Goal: Task Accomplishment & Management: Use online tool/utility

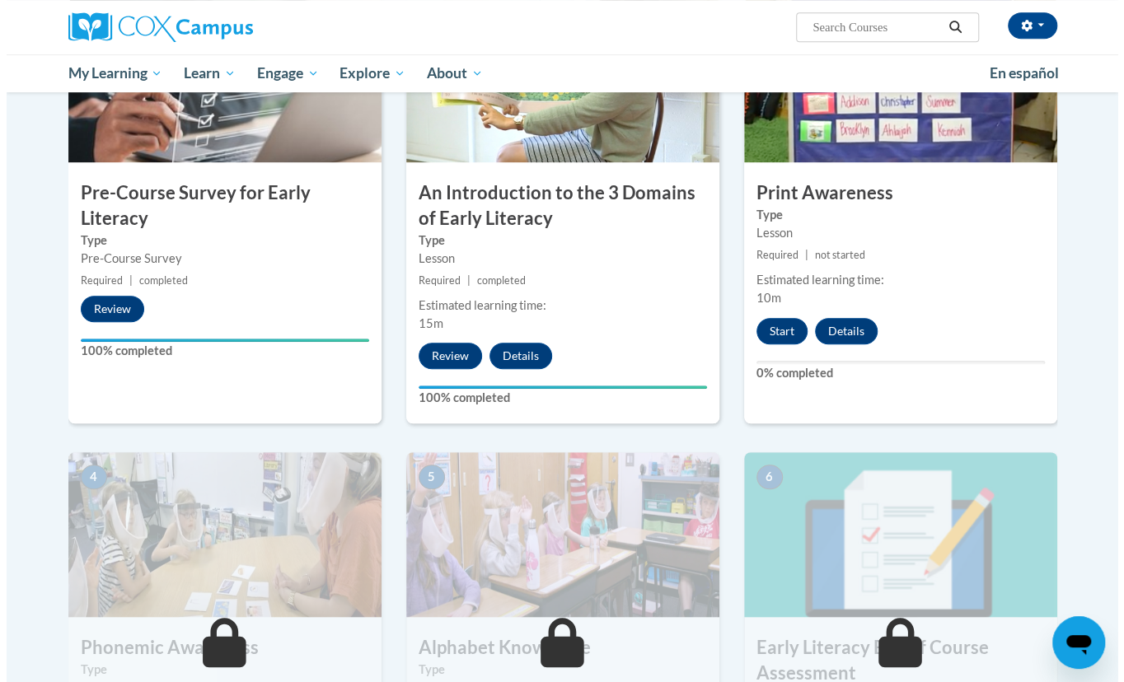
scroll to position [435, 0]
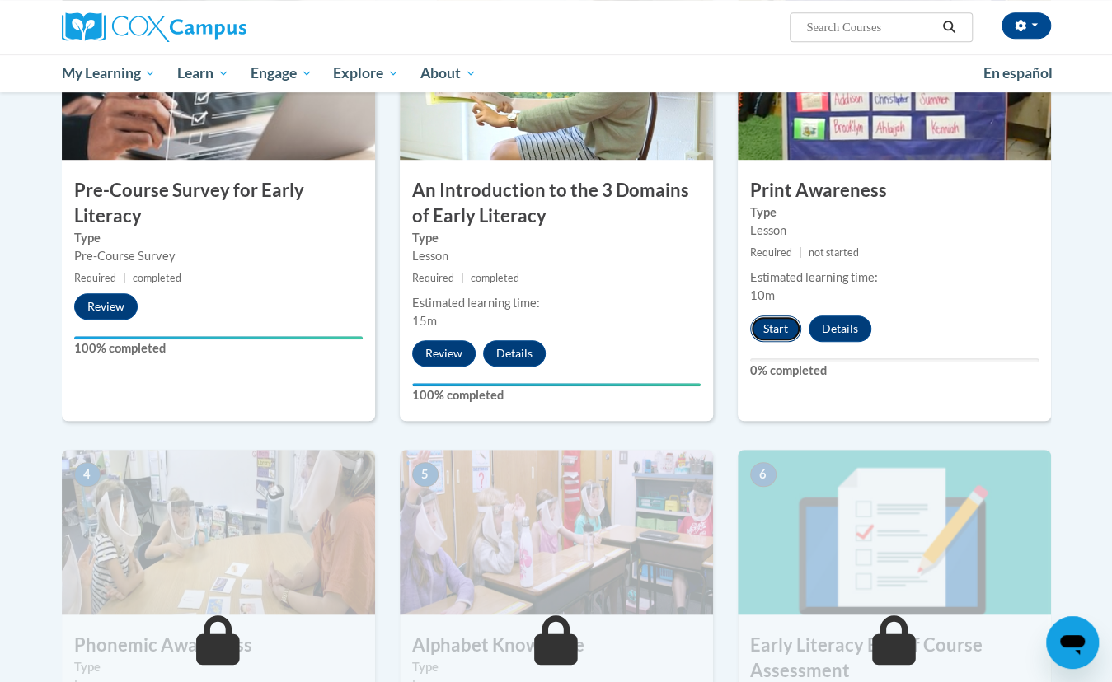
click at [769, 334] on button "Start" at bounding box center [775, 329] width 51 height 26
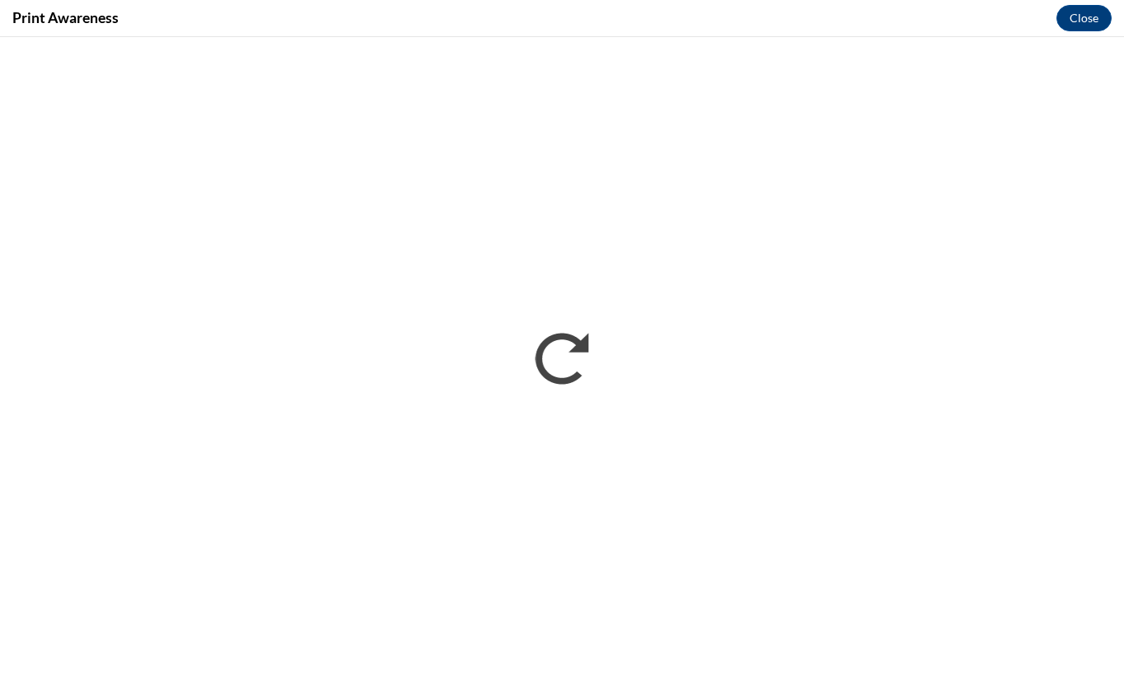
scroll to position [0, 0]
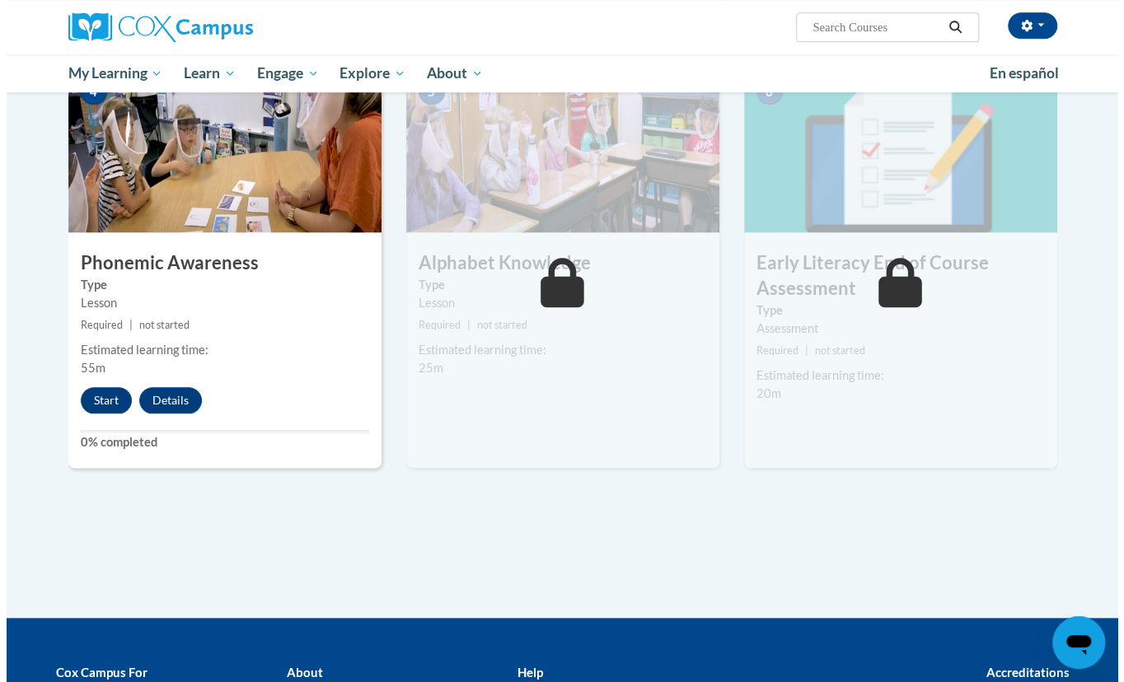
scroll to position [817, 0]
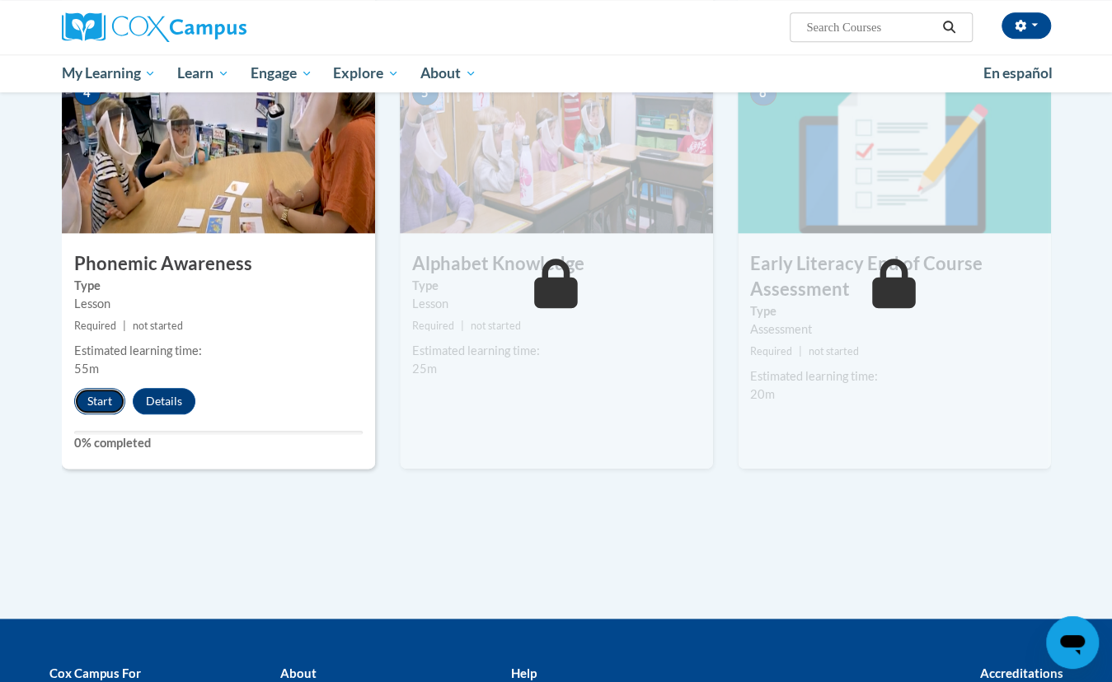
click at [104, 401] on button "Start" at bounding box center [99, 401] width 51 height 26
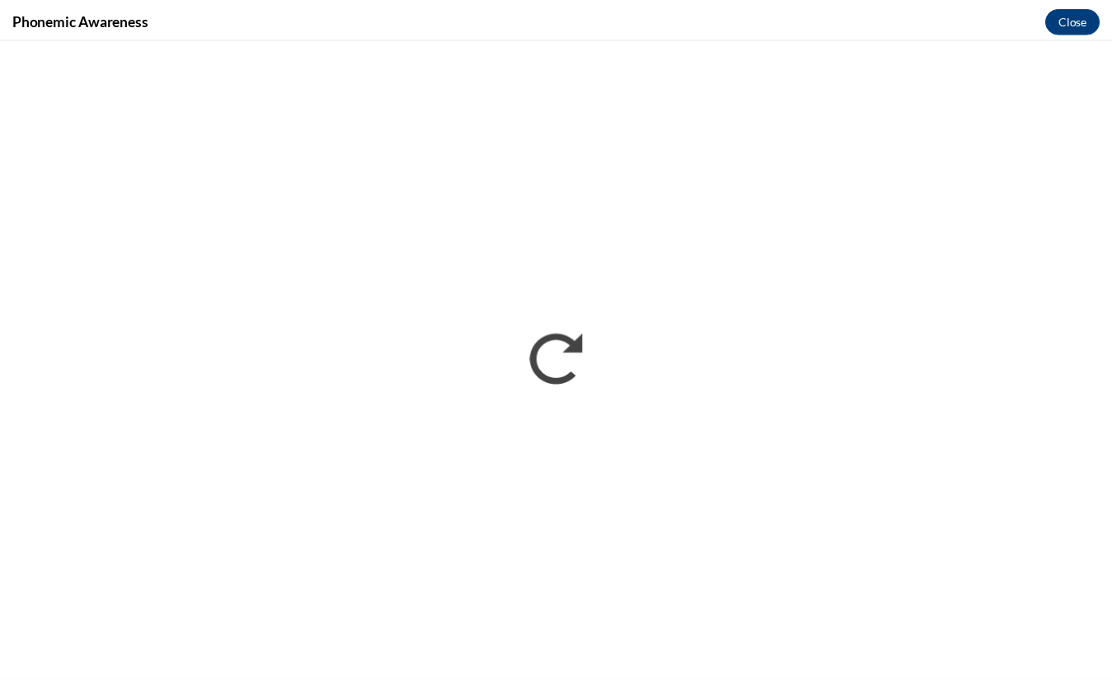
scroll to position [0, 0]
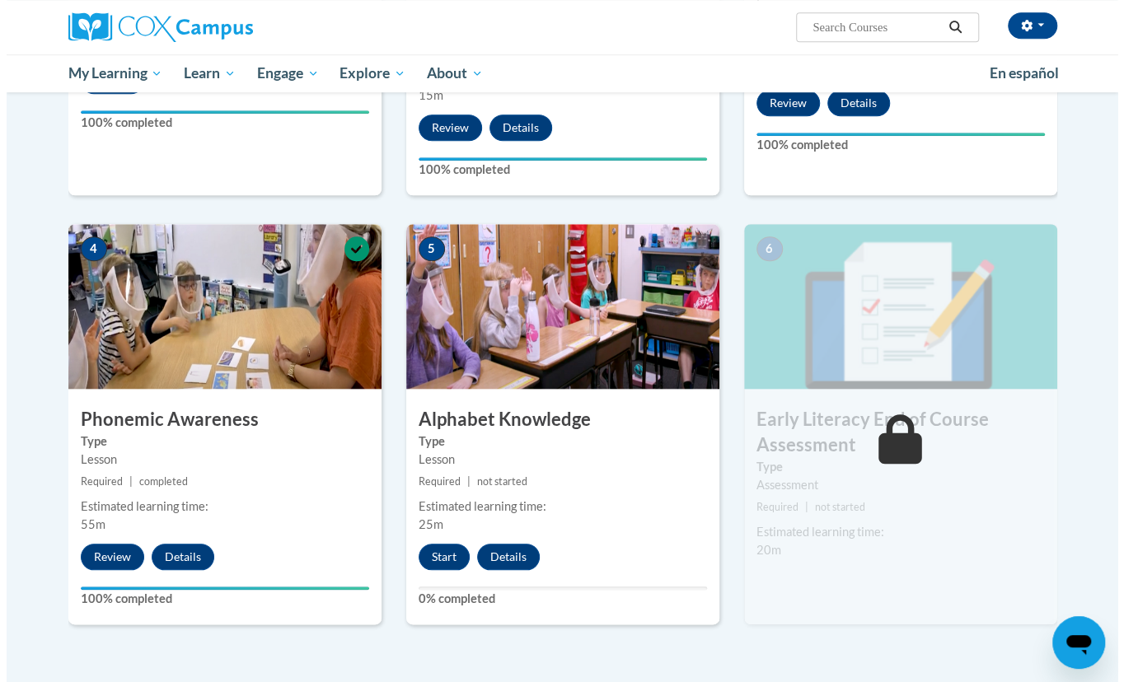
scroll to position [659, 0]
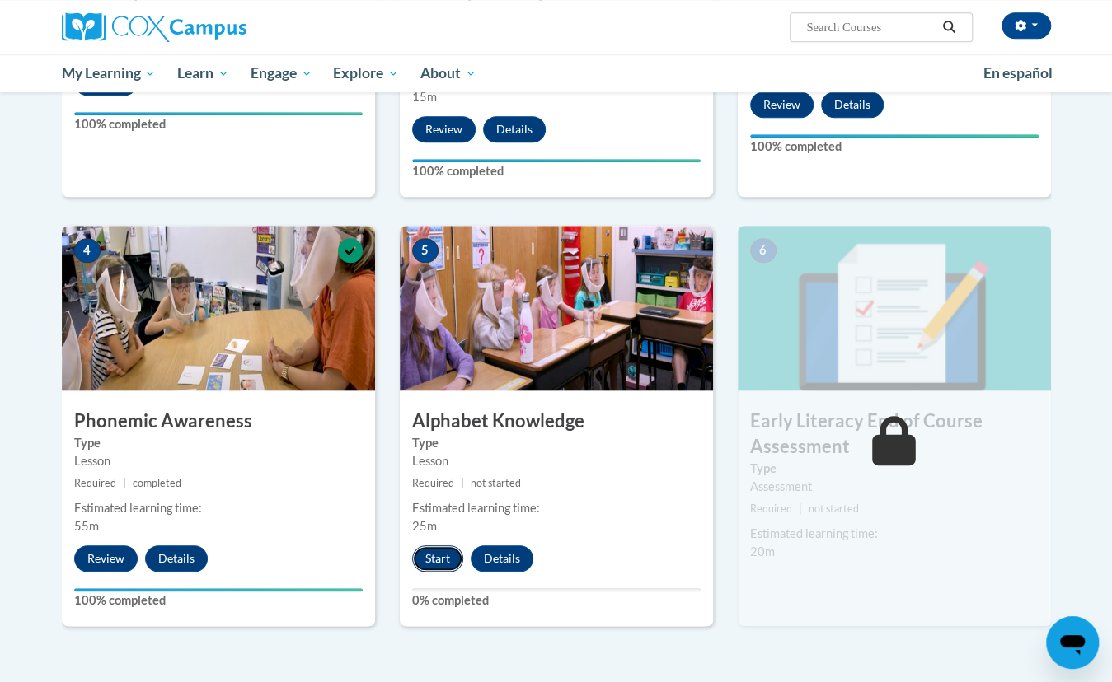
click at [429, 556] on button "Start" at bounding box center [437, 559] width 51 height 26
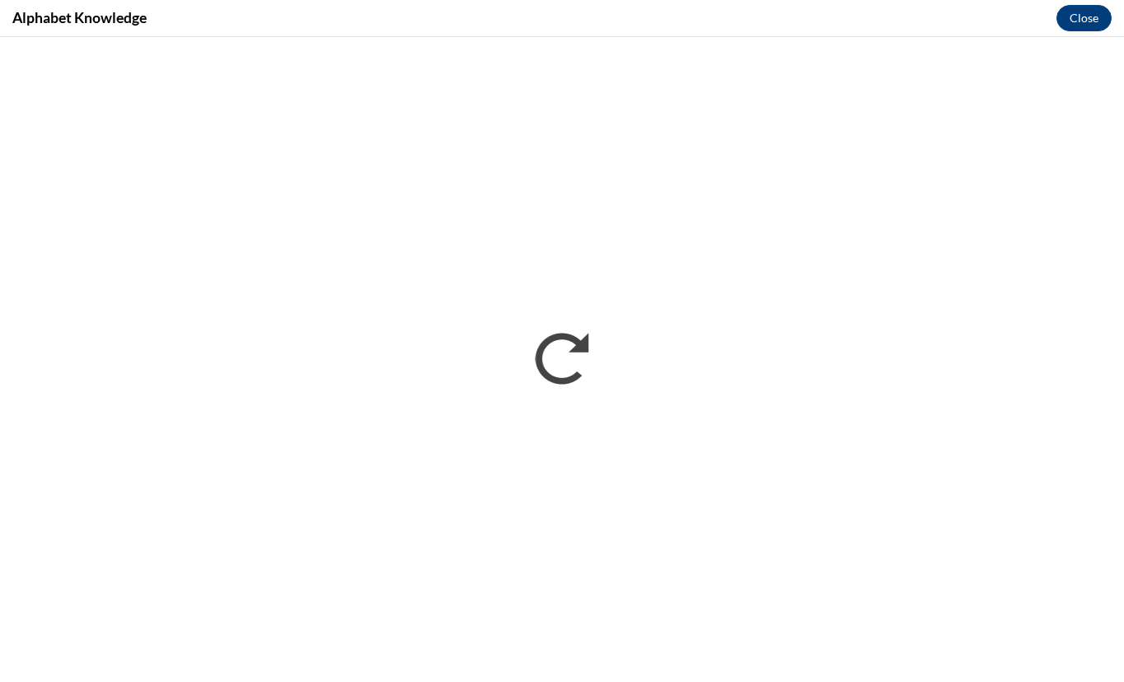
scroll to position [0, 0]
